Goal: Information Seeking & Learning: Find specific page/section

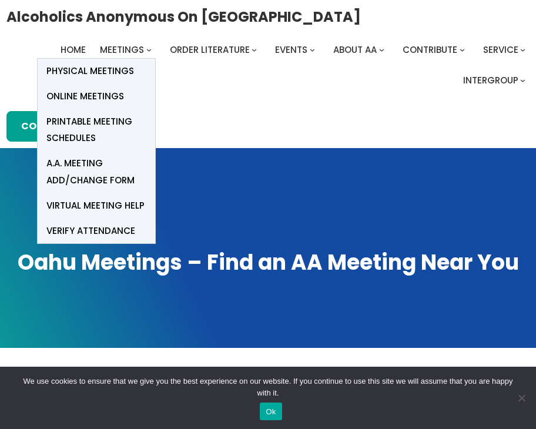
click at [108, 95] on span "Online Meetings" at bounding box center [85, 96] width 78 height 16
click at [108, 91] on span "Online Meetings" at bounding box center [85, 96] width 78 height 16
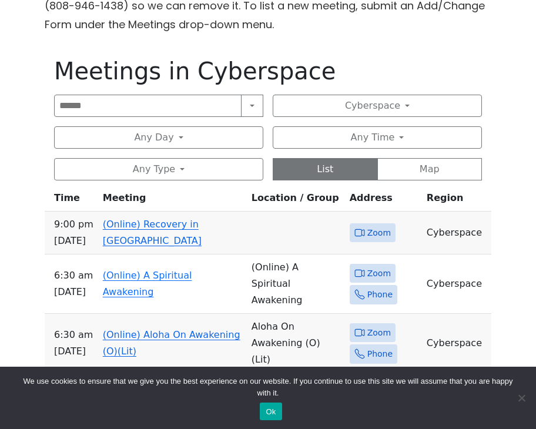
scroll to position [463, 0]
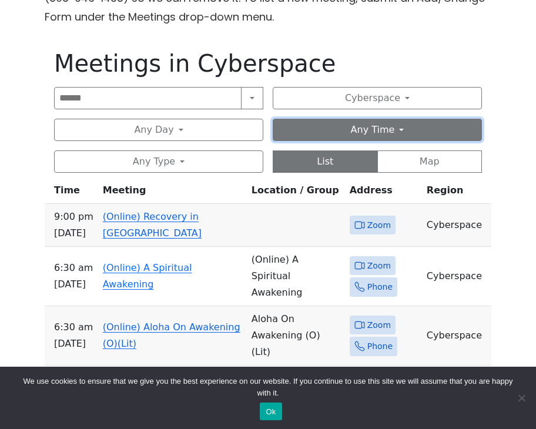
click at [399, 132] on button "Any Time" at bounding box center [377, 130] width 209 height 22
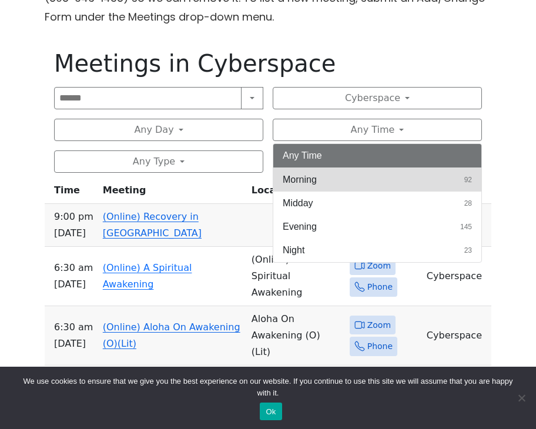
click at [348, 176] on button "Morning 92" at bounding box center [378, 180] width 208 height 24
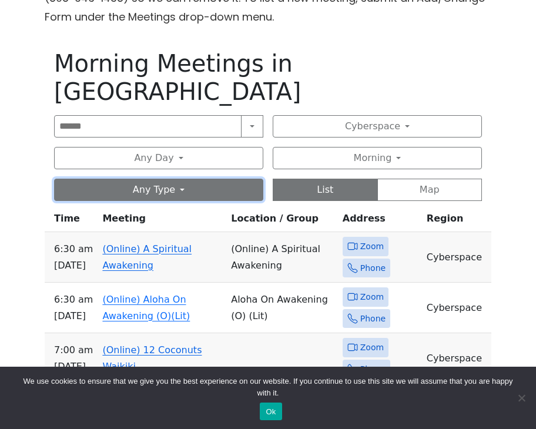
click at [191, 179] on button "Any Type" at bounding box center [158, 190] width 209 height 22
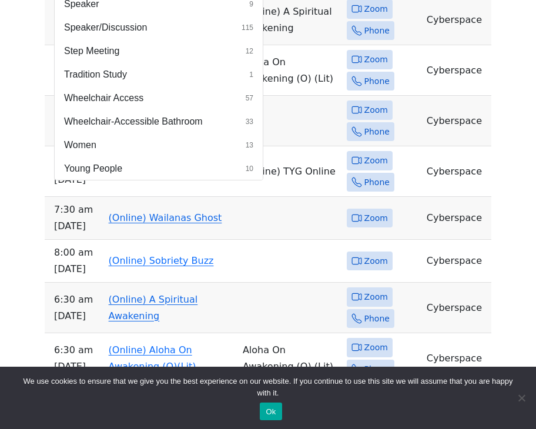
scroll to position [707, 0]
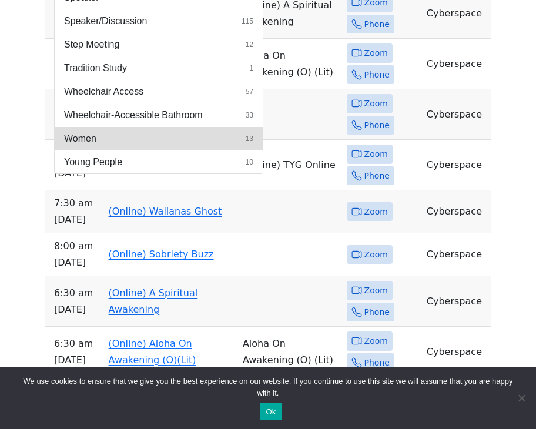
click at [96, 127] on button "Women 13" at bounding box center [159, 139] width 208 height 24
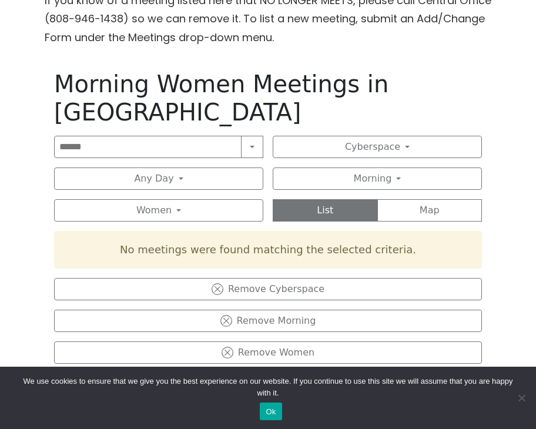
scroll to position [442, 0]
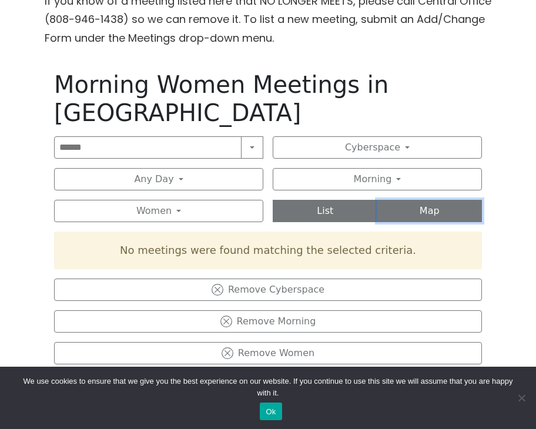
click at [435, 200] on button "Map" at bounding box center [430, 211] width 105 height 22
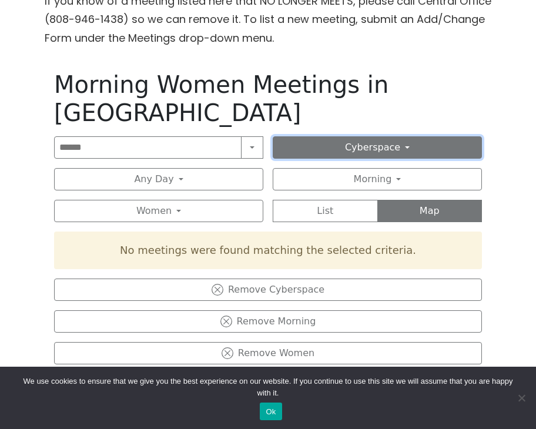
click at [402, 136] on button "Cyberspace" at bounding box center [377, 147] width 209 height 22
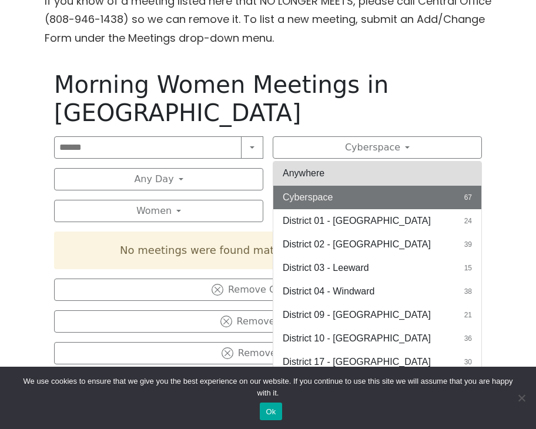
click at [352, 162] on button "Anywhere" at bounding box center [378, 174] width 208 height 24
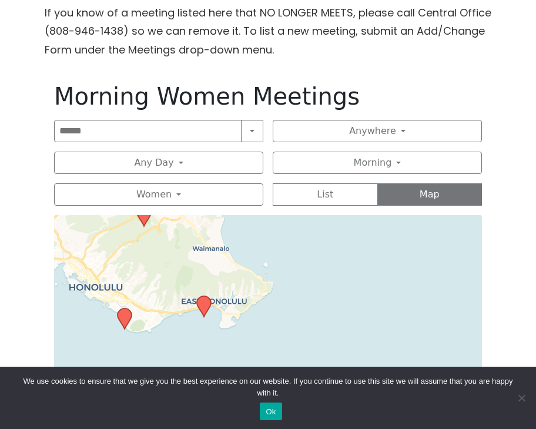
scroll to position [428, 0]
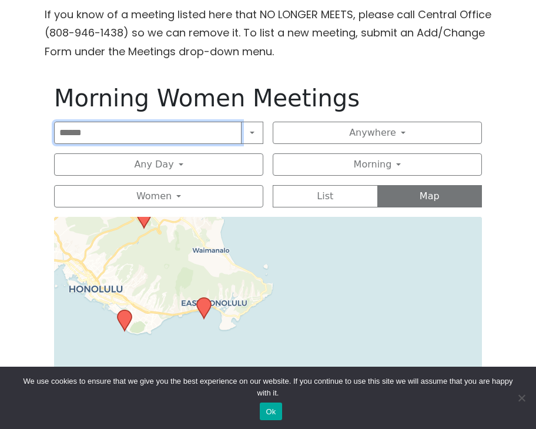
click at [189, 135] on input "Search" at bounding box center [148, 133] width 188 height 22
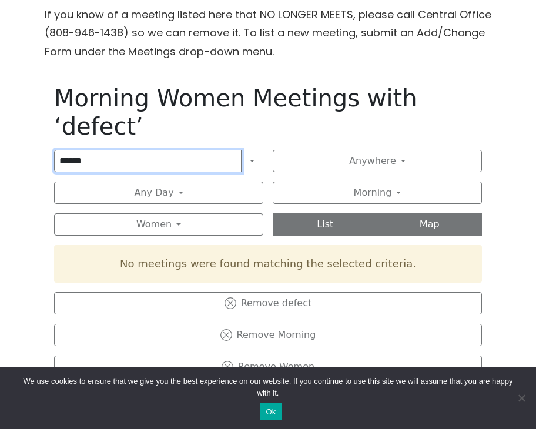
type input "******"
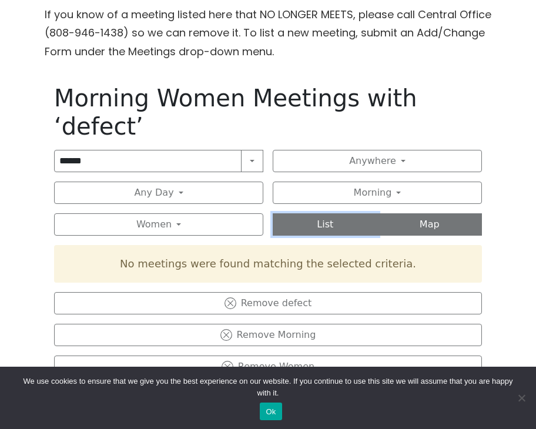
click at [330, 214] on button "List" at bounding box center [325, 225] width 105 height 22
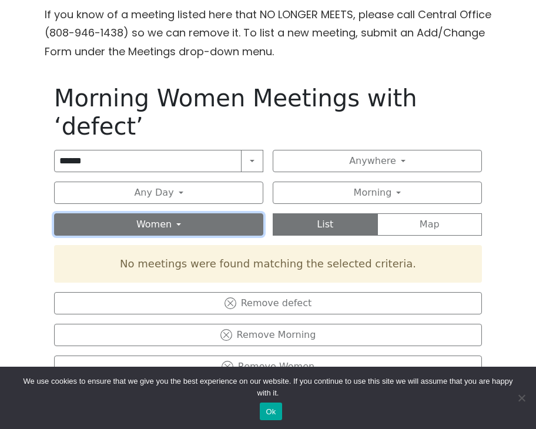
click at [181, 214] on button "Women" at bounding box center [158, 225] width 209 height 22
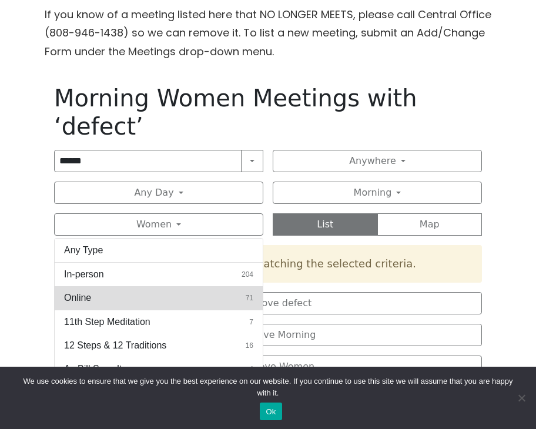
click at [92, 286] on button "Online 71" at bounding box center [159, 298] width 208 height 24
